Goal: Use online tool/utility: Utilize a website feature to perform a specific function

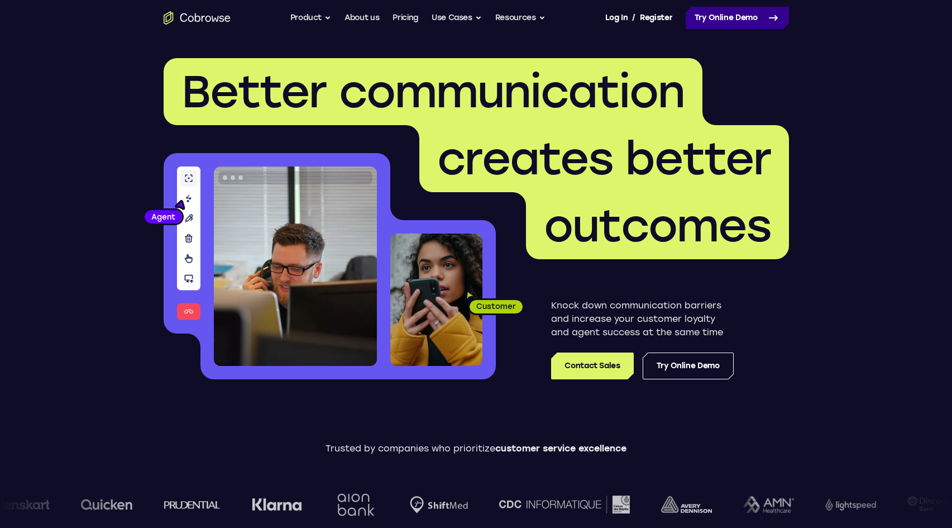
click at [751, 11] on link "Try Online Demo" at bounding box center [737, 18] width 103 height 22
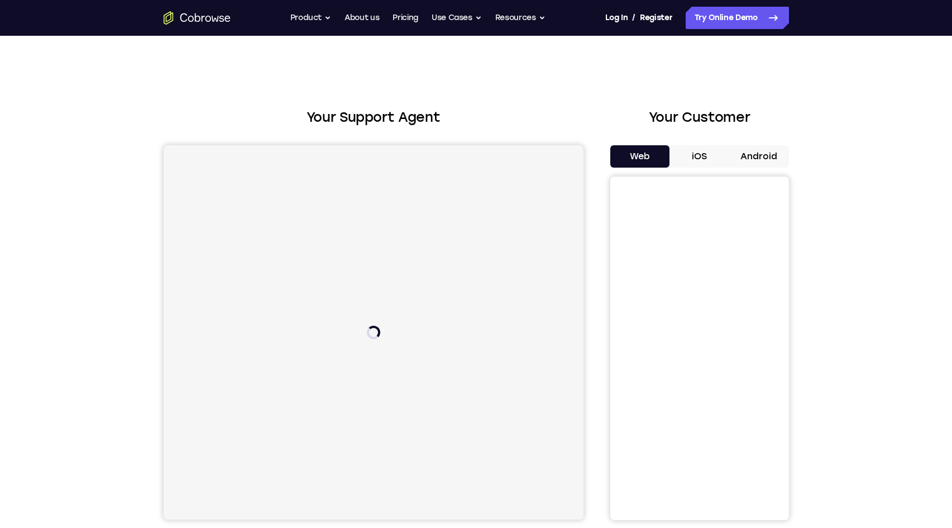
click at [758, 166] on button "Android" at bounding box center [759, 156] width 60 height 22
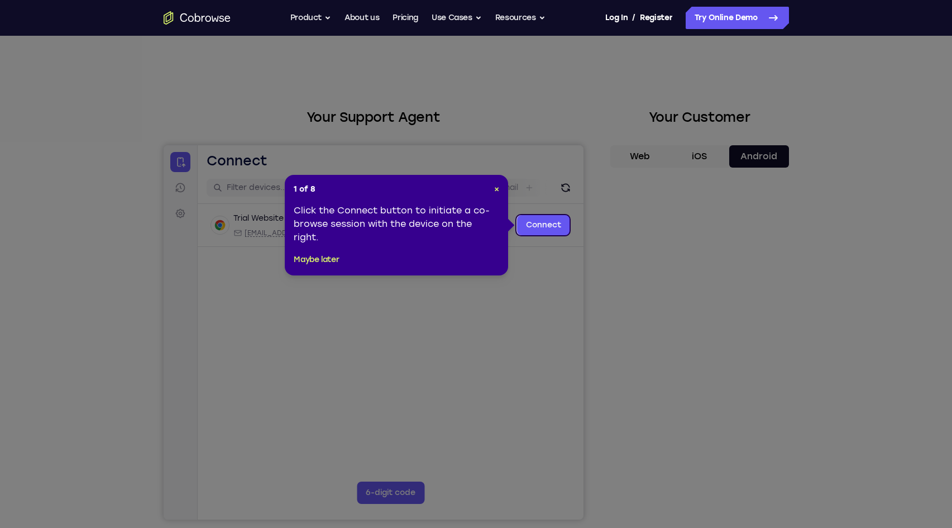
click at [500, 193] on div "1 of 8 × Click the Connect button to initiate a co-browse session with the devi…" at bounding box center [396, 225] width 223 height 101
click at [496, 188] on span "×" at bounding box center [496, 188] width 5 height 9
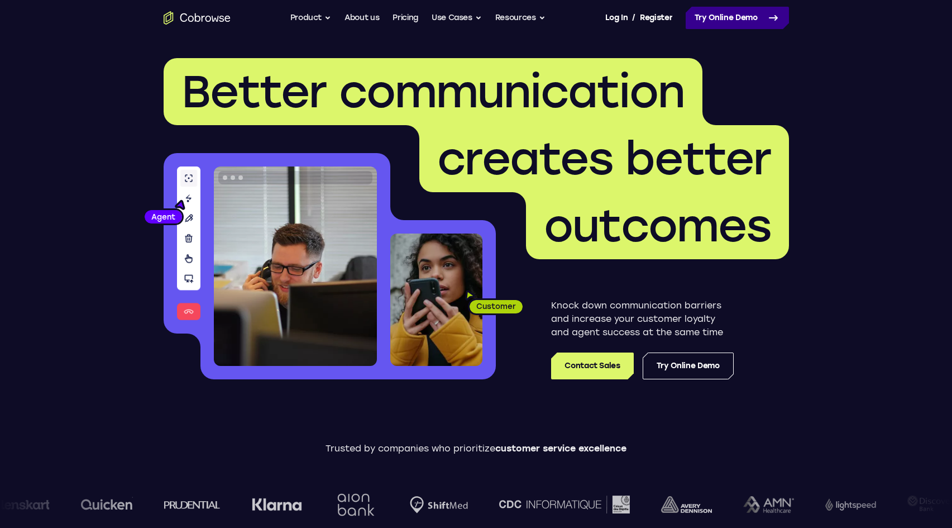
click at [730, 11] on link "Try Online Demo" at bounding box center [737, 18] width 103 height 22
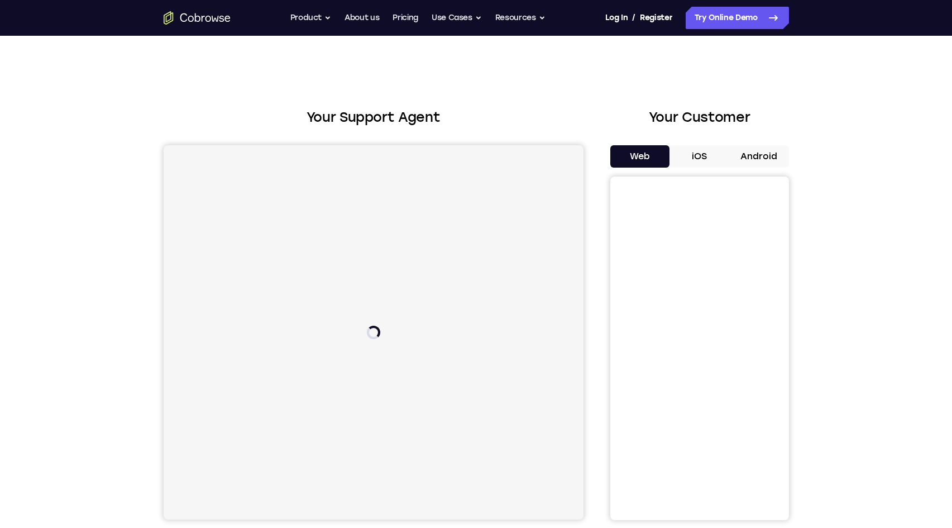
click at [790, 164] on div "Your Support Agent Your Customer Web iOS Android Next Steps We’d be happy to gi…" at bounding box center [476, 404] width 715 height 736
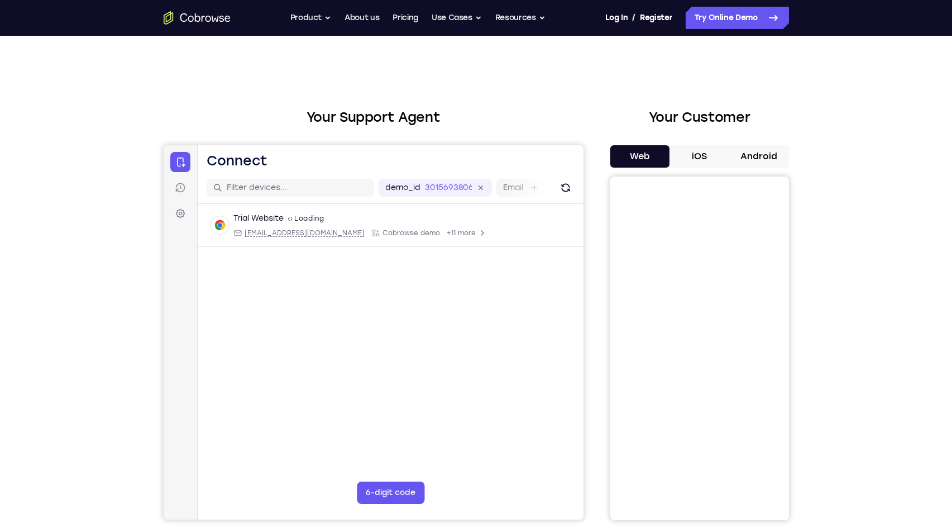
click at [763, 151] on button "Android" at bounding box center [759, 156] width 60 height 22
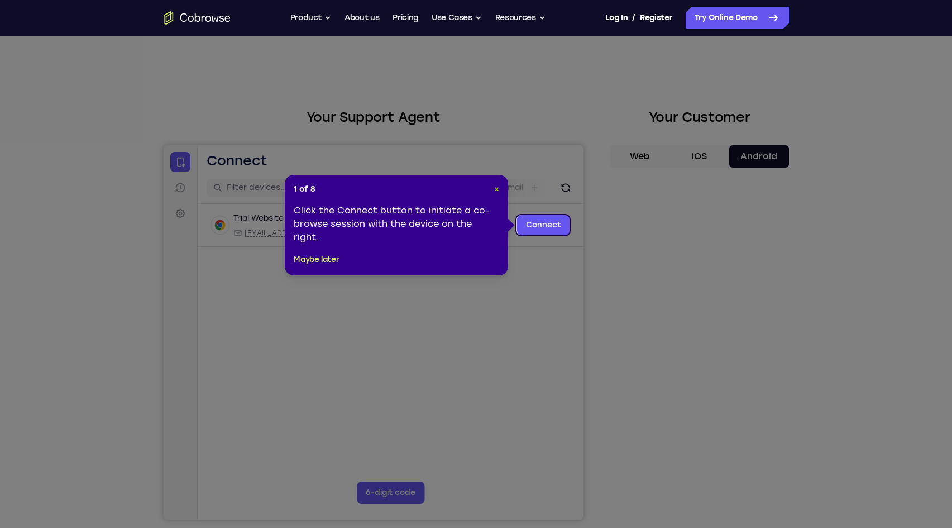
click at [499, 192] on span "×" at bounding box center [496, 188] width 5 height 9
